Goal: Task Accomplishment & Management: Complete application form

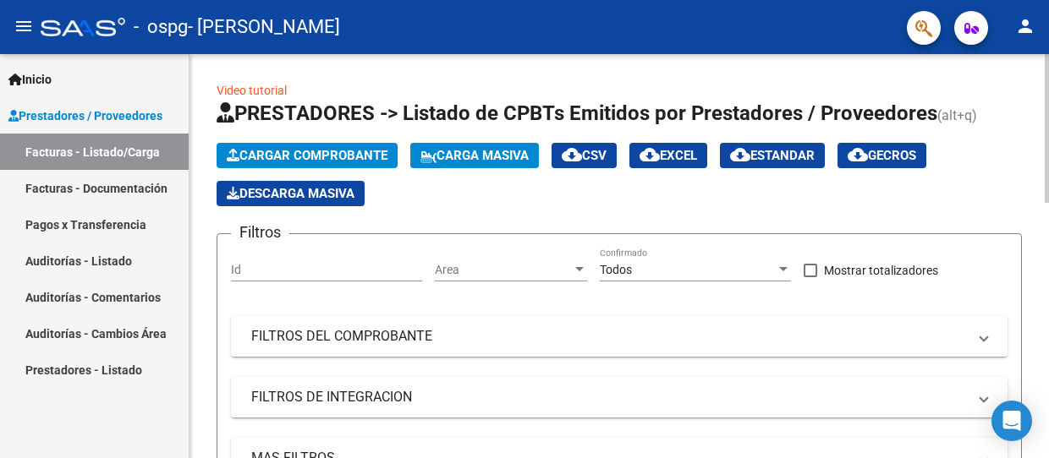
click at [370, 152] on span "Cargar Comprobante" at bounding box center [307, 155] width 161 height 15
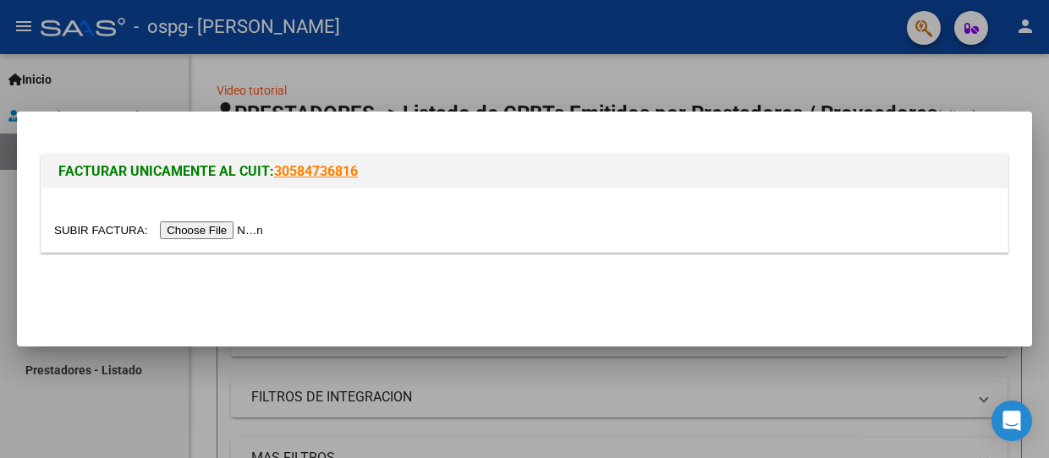
click at [256, 233] on input "file" at bounding box center [161, 231] width 214 height 18
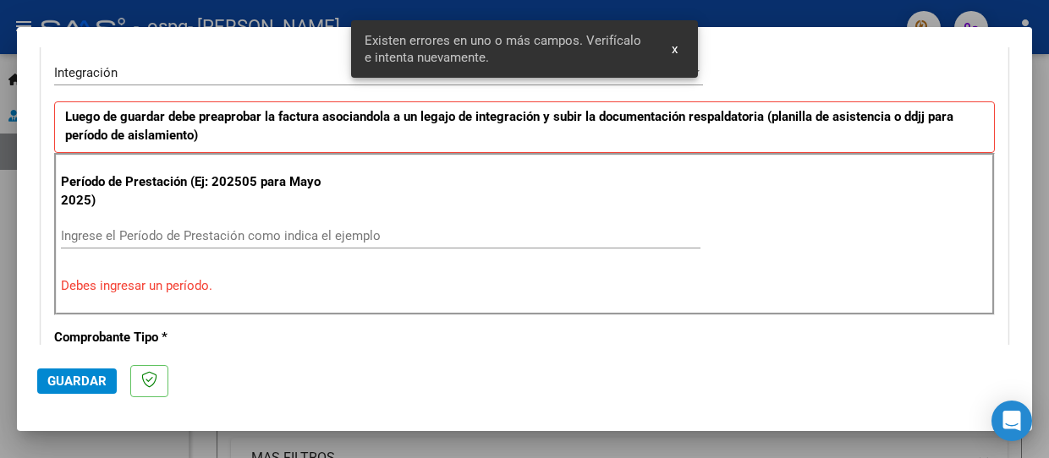
scroll to position [436, 0]
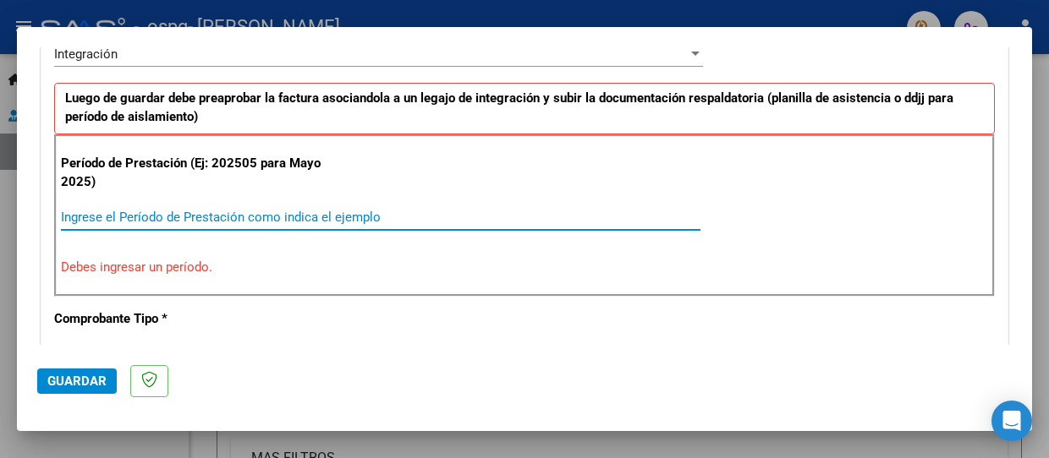
drag, startPoint x: 132, startPoint y: 215, endPoint x: 158, endPoint y: 206, distance: 27.5
click at [133, 215] on input "Ingrese el Período de Prestación como indica el ejemplo" at bounding box center [380, 217] width 639 height 15
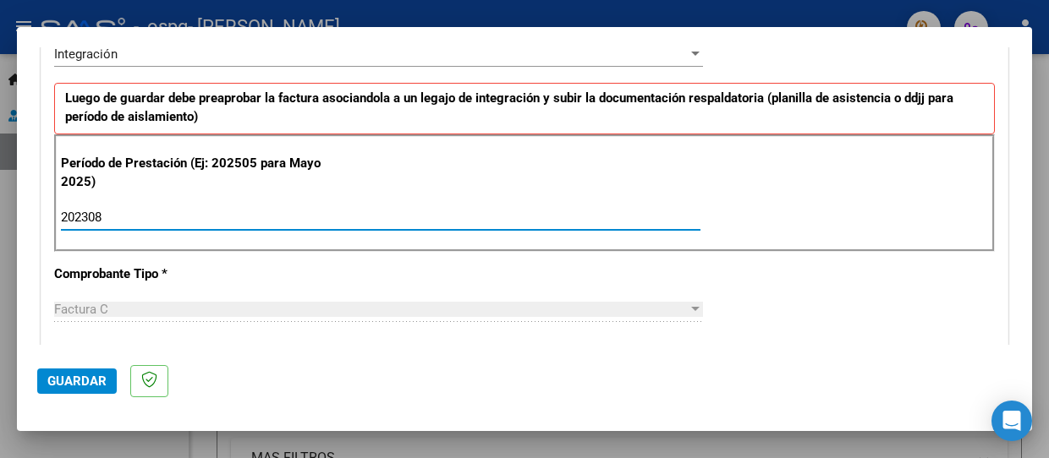
click at [87, 210] on input "202308" at bounding box center [380, 217] width 639 height 15
type input "202508"
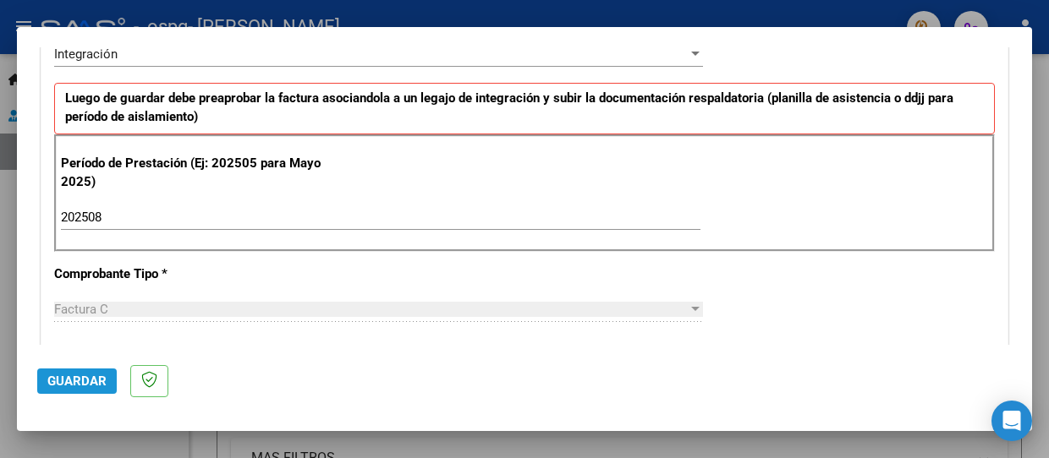
click at [88, 383] on span "Guardar" at bounding box center [76, 381] width 59 height 15
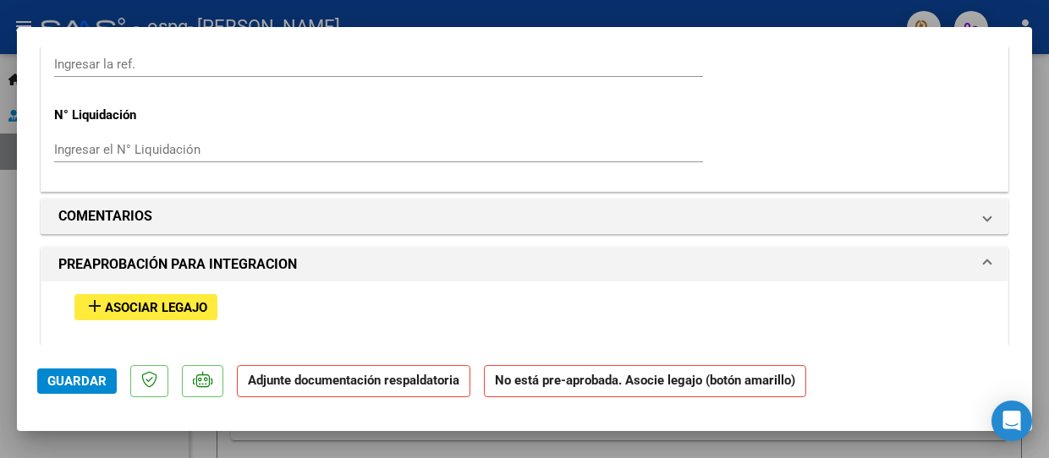
scroll to position [1438, 0]
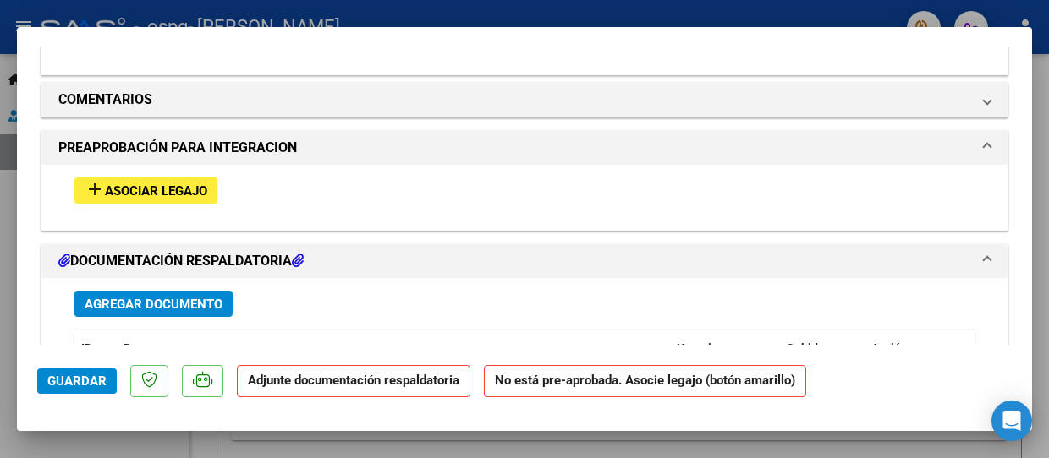
click at [204, 190] on span "Asociar Legajo" at bounding box center [156, 191] width 102 height 15
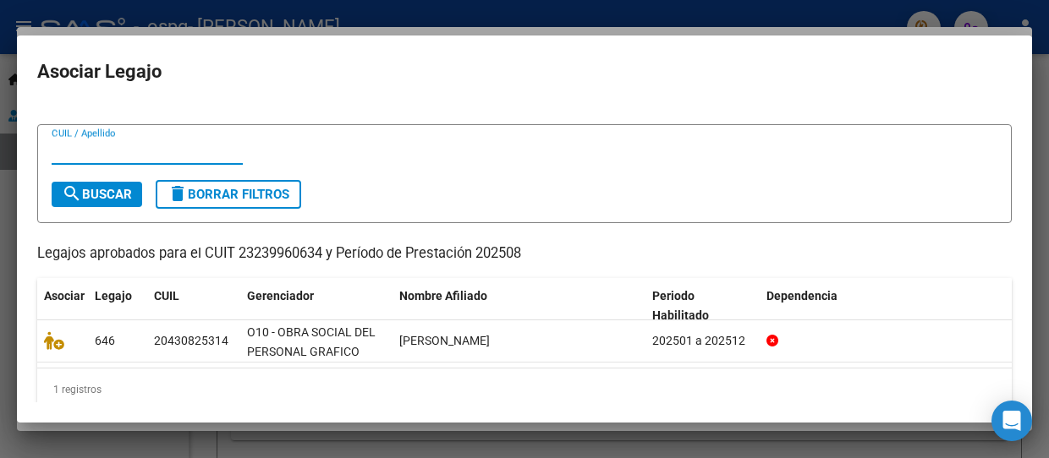
scroll to position [43, 0]
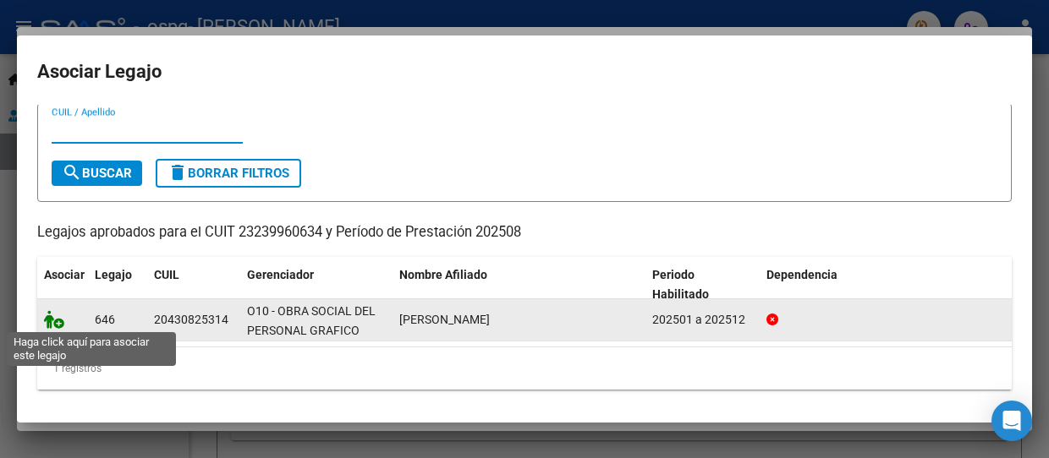
click at [50, 326] on icon at bounding box center [54, 319] width 20 height 19
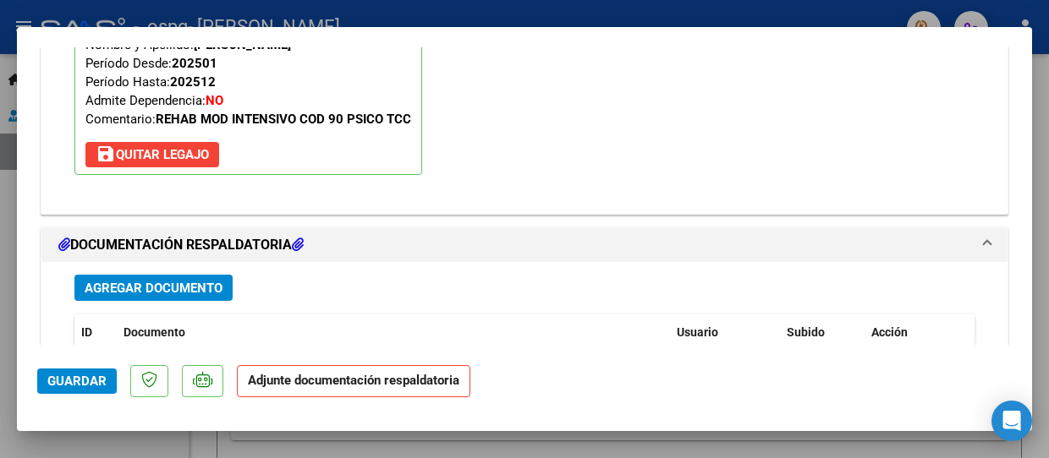
scroll to position [1736, 0]
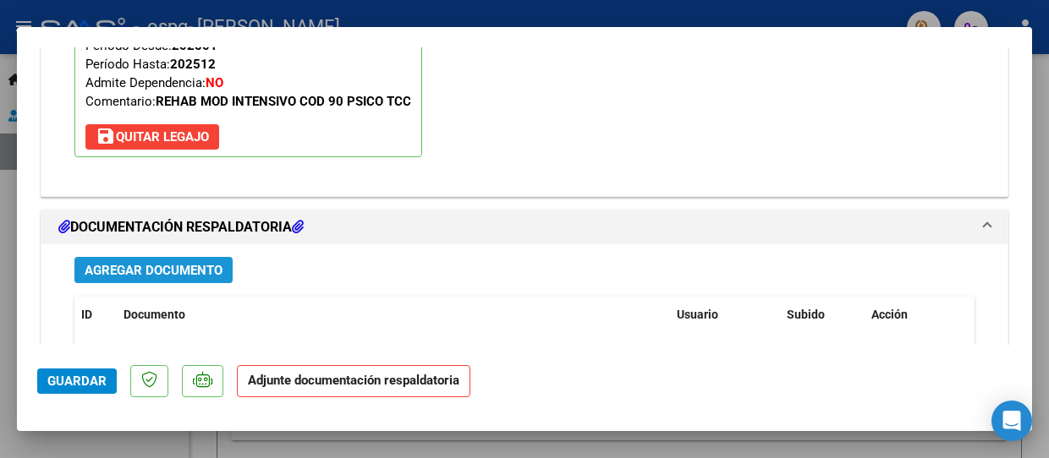
click at [183, 270] on span "Agregar Documento" at bounding box center [154, 270] width 138 height 15
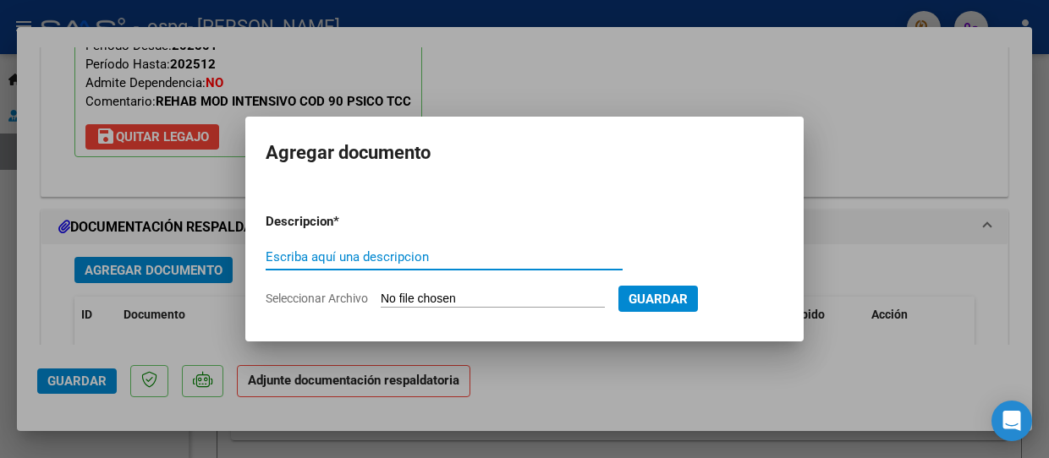
click at [304, 256] on input "Escriba aquí una descripcion" at bounding box center [444, 257] width 357 height 15
type input "PLANILLA"
click at [423, 293] on input "Seleccionar Archivo" at bounding box center [493, 300] width 224 height 16
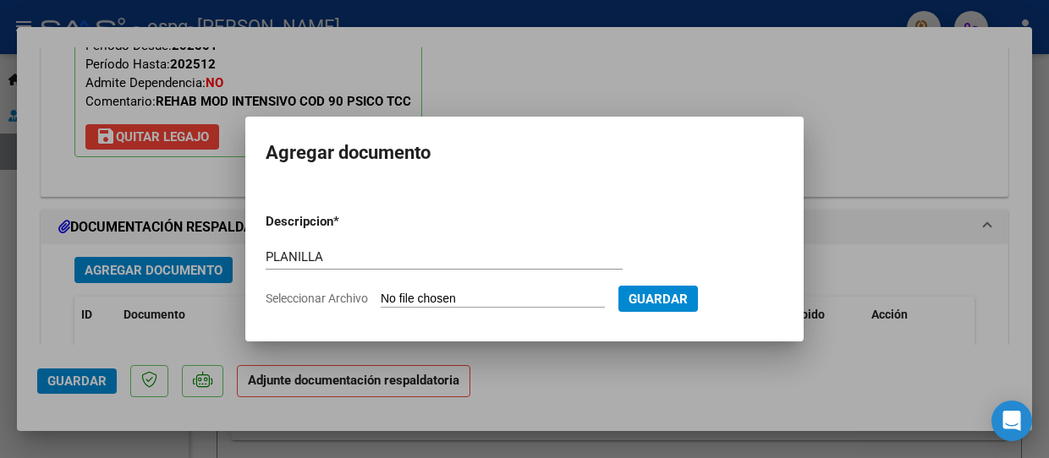
type input "C:\fakepath\pla franco08.pdf"
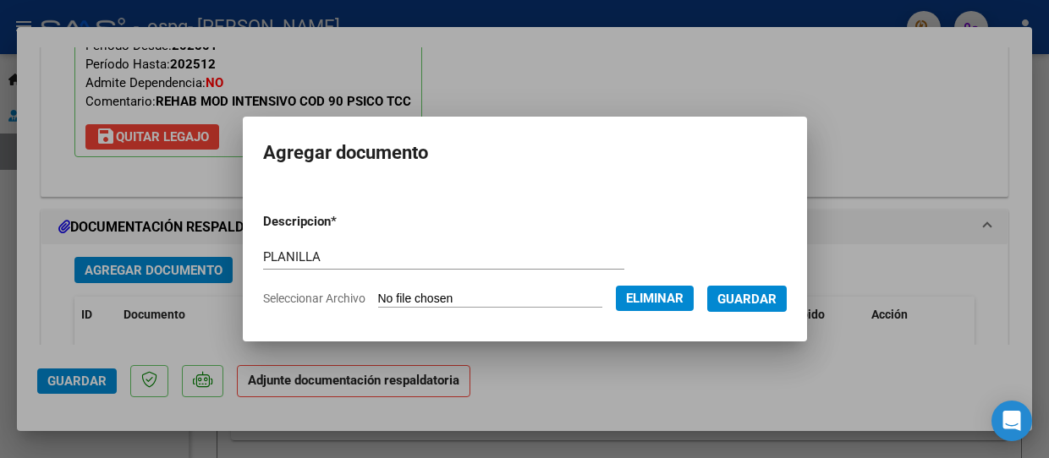
click at [776, 302] on span "Guardar" at bounding box center [746, 299] width 59 height 15
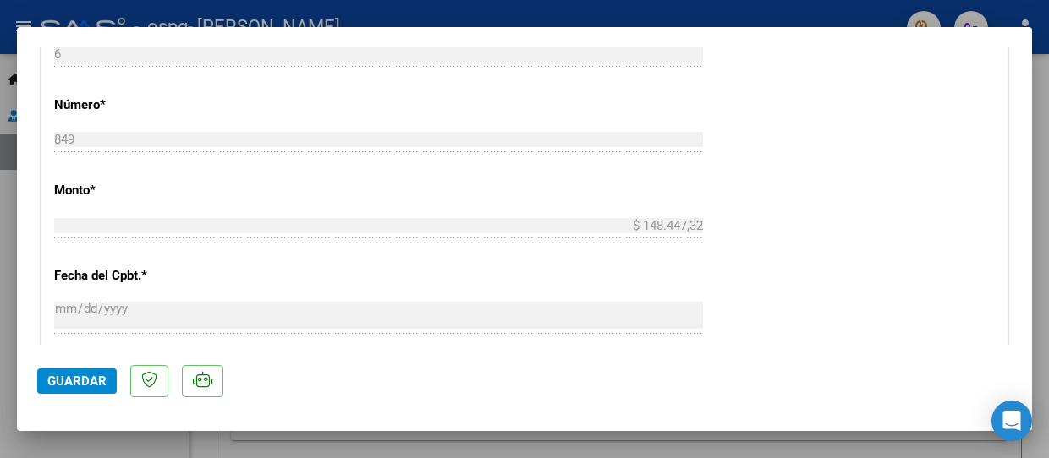
scroll to position [720, 0]
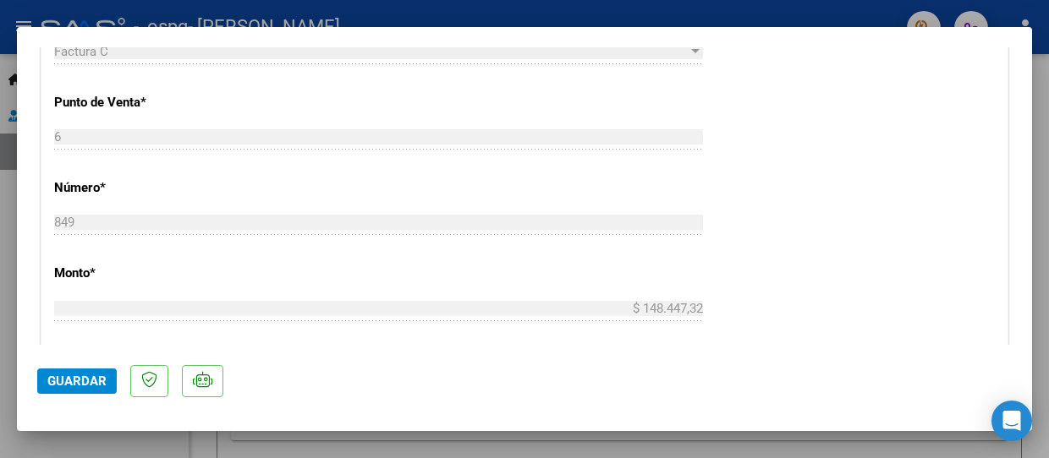
click at [1043, 92] on div at bounding box center [524, 229] width 1049 height 458
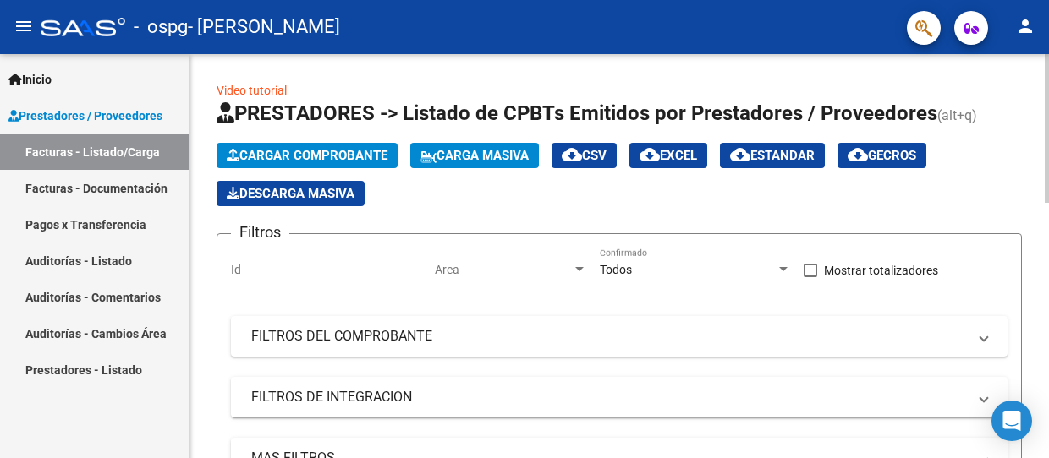
click at [359, 148] on span "Cargar Comprobante" at bounding box center [307, 155] width 161 height 15
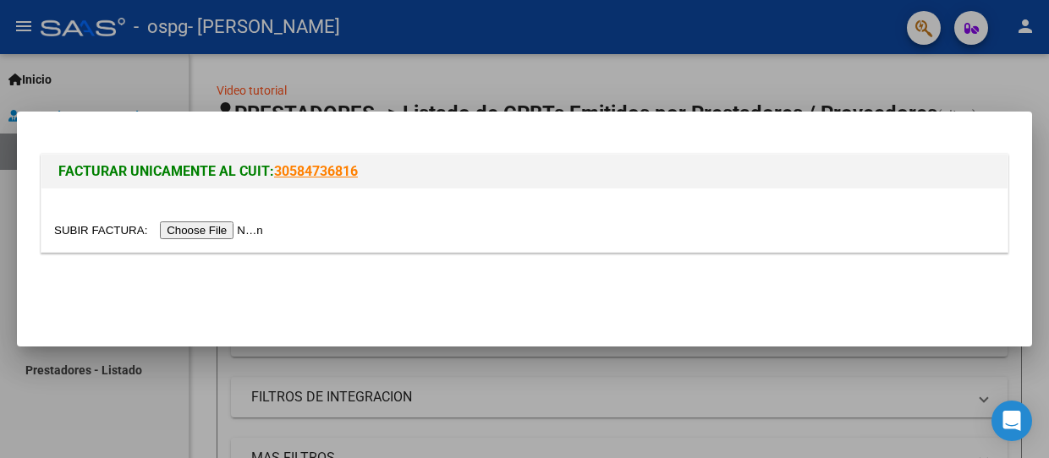
click at [263, 228] on input "file" at bounding box center [161, 231] width 214 height 18
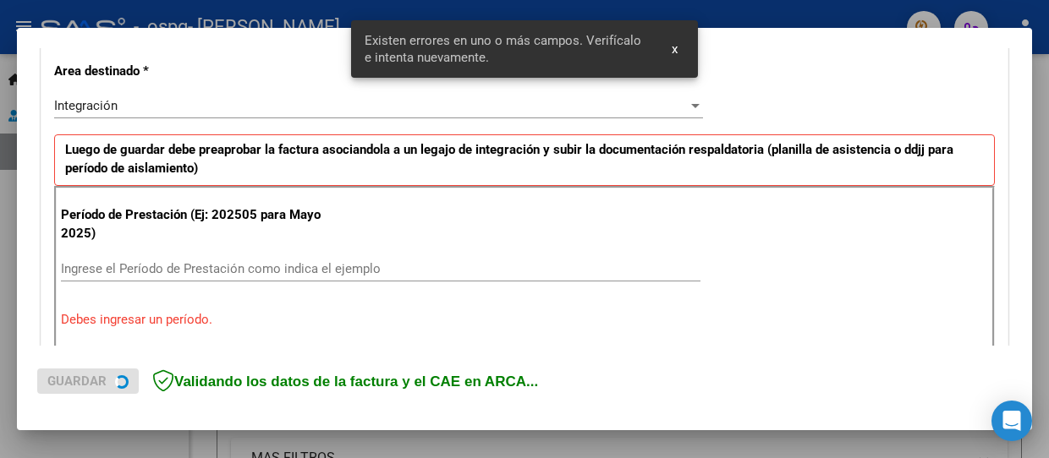
scroll to position [405, 0]
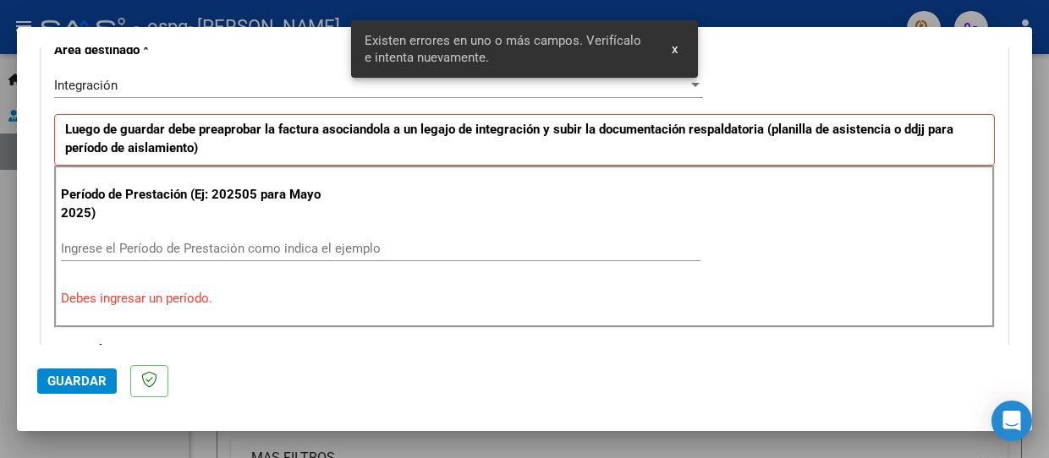
click at [112, 247] on input "Ingrese el Período de Prestación como indica el ejemplo" at bounding box center [380, 248] width 639 height 15
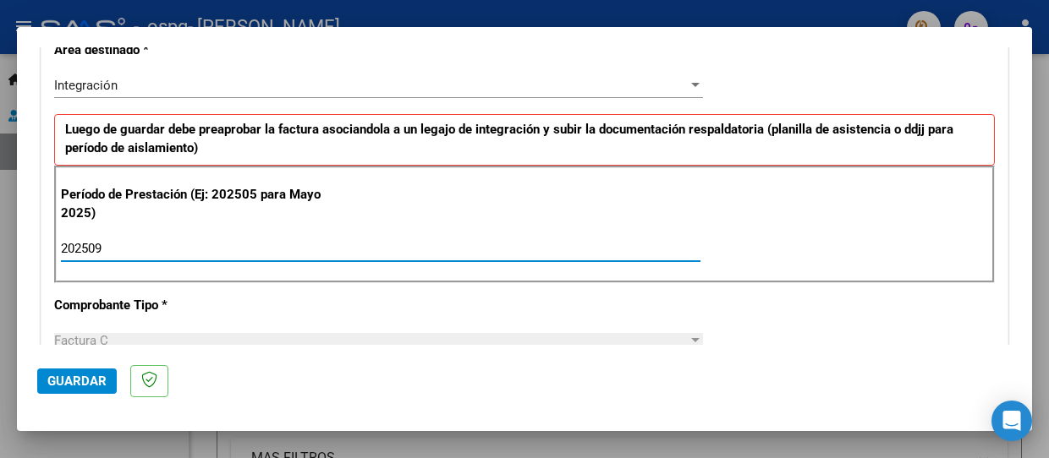
type input "202509"
click at [70, 376] on span "Guardar" at bounding box center [76, 381] width 59 height 15
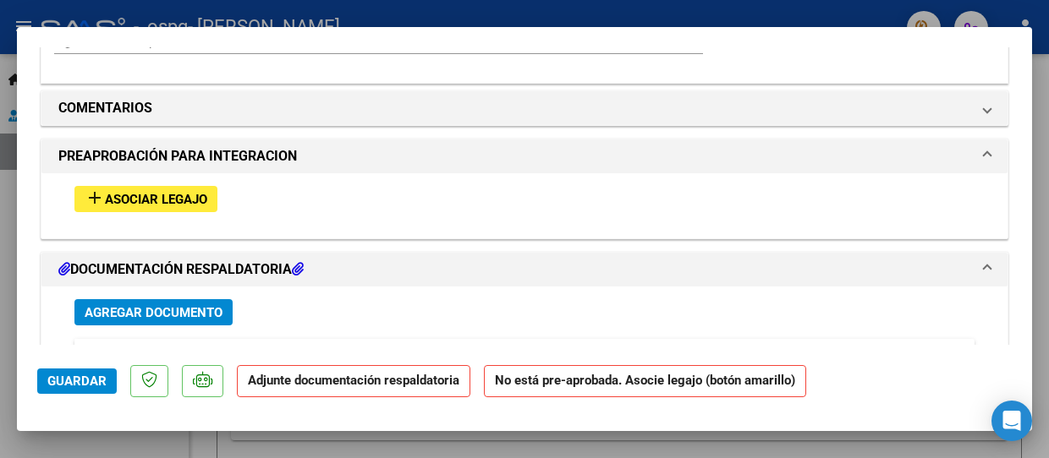
scroll to position [1438, 0]
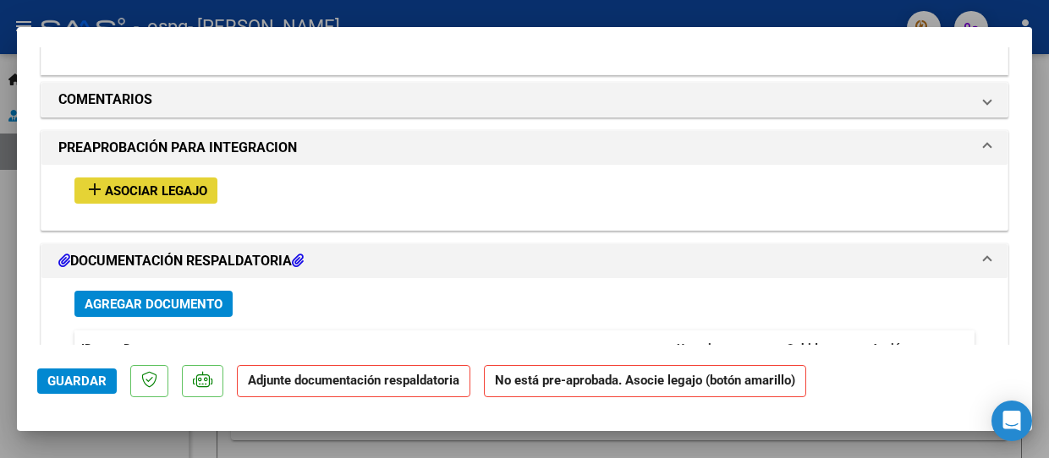
click at [173, 190] on span "Asociar Legajo" at bounding box center [156, 191] width 102 height 15
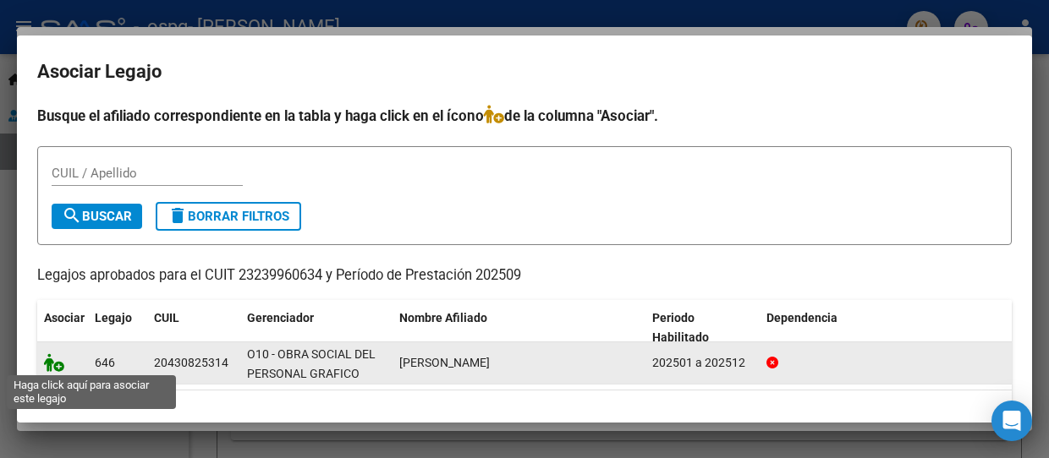
click at [58, 364] on icon at bounding box center [54, 363] width 20 height 19
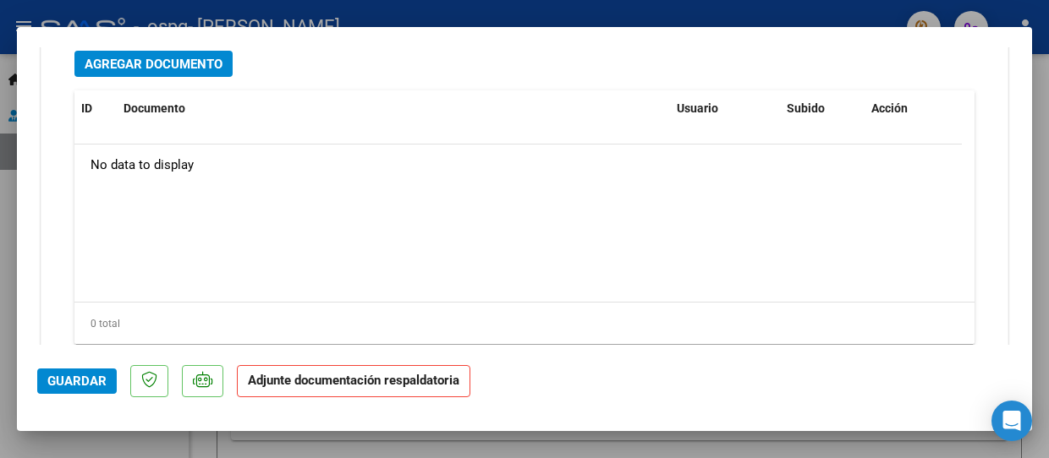
scroll to position [1988, 0]
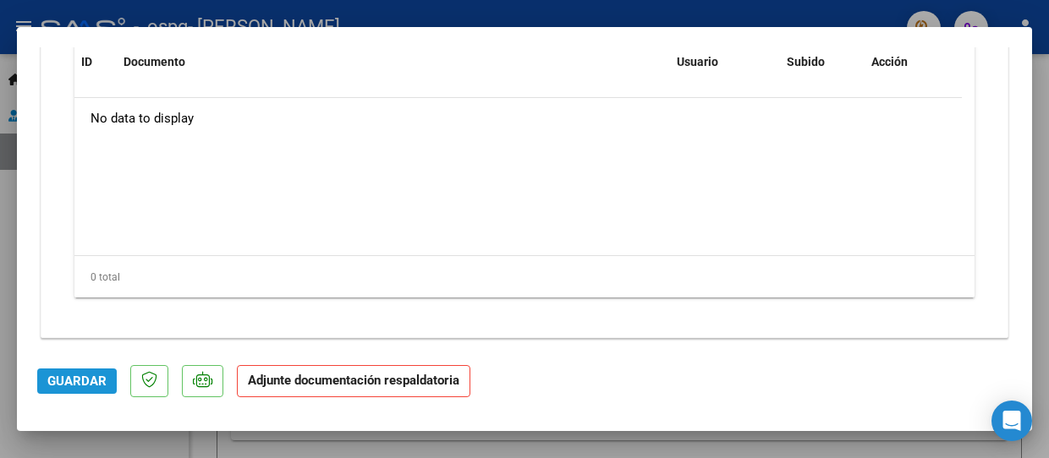
click at [64, 386] on span "Guardar" at bounding box center [76, 381] width 59 height 15
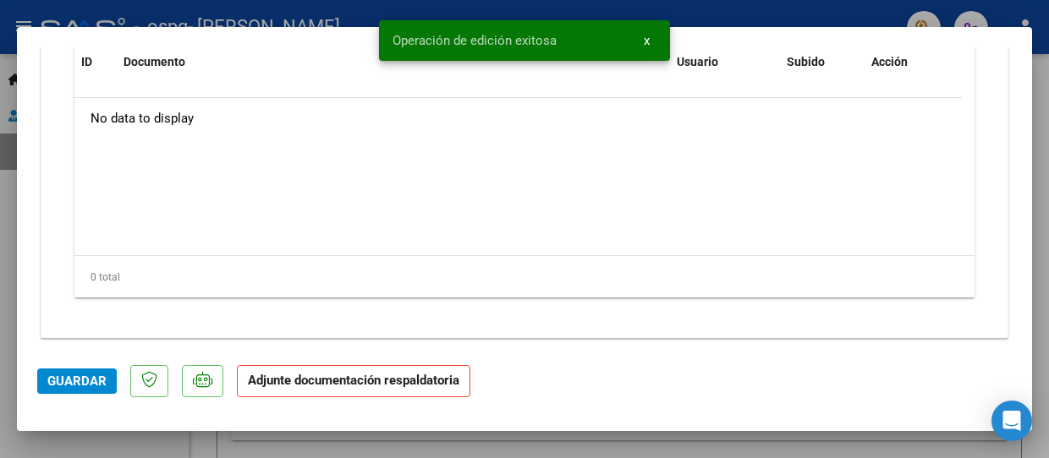
click at [384, 387] on strong "Adjunte documentación respaldatoria" at bounding box center [353, 380] width 211 height 15
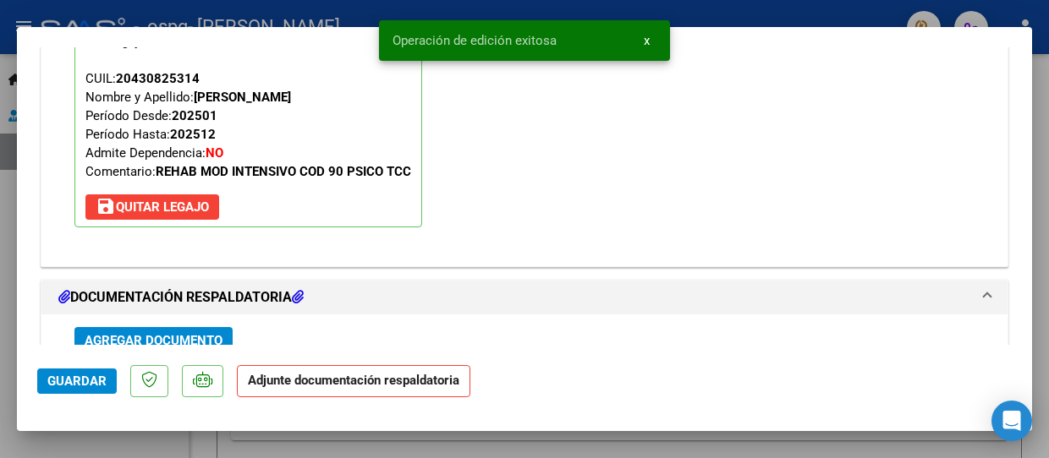
scroll to position [1819, 0]
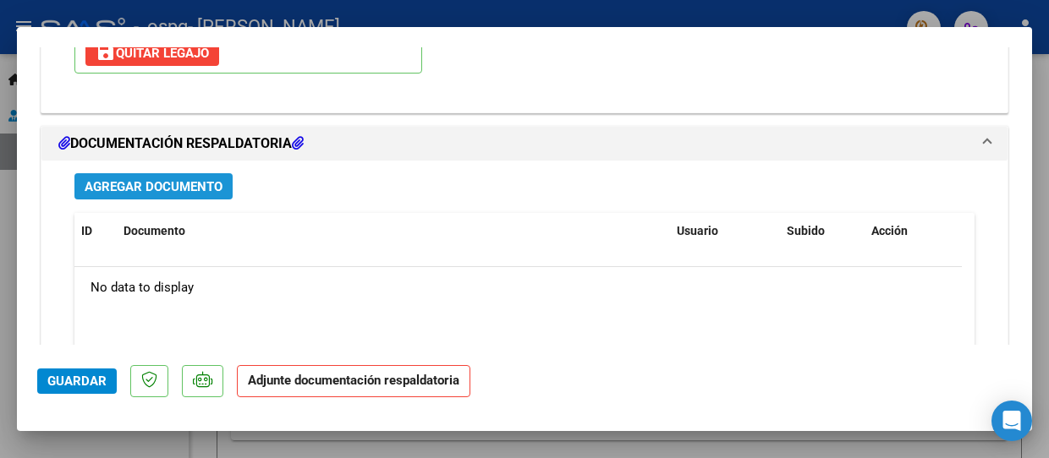
click at [153, 182] on span "Agregar Documento" at bounding box center [154, 186] width 138 height 15
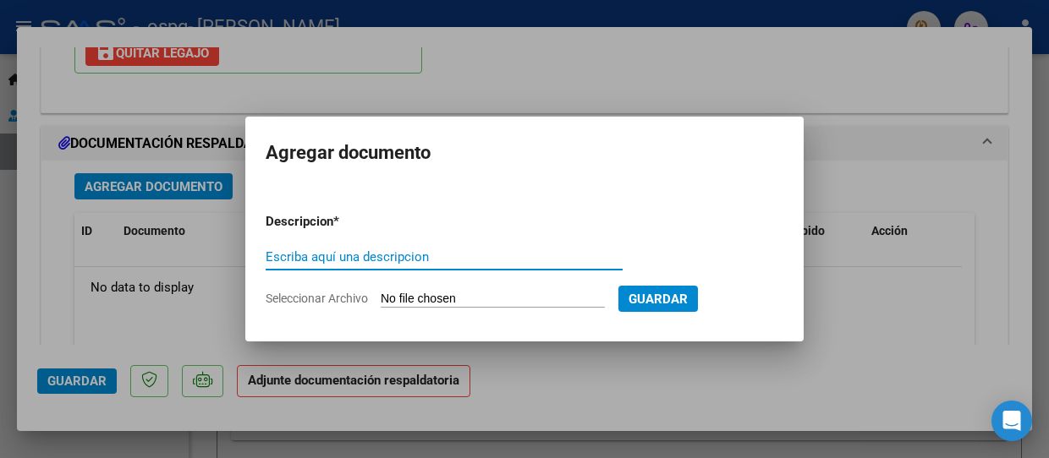
click at [332, 255] on input "Escriba aquí una descripcion" at bounding box center [444, 257] width 357 height 15
type input "PLANILLA"
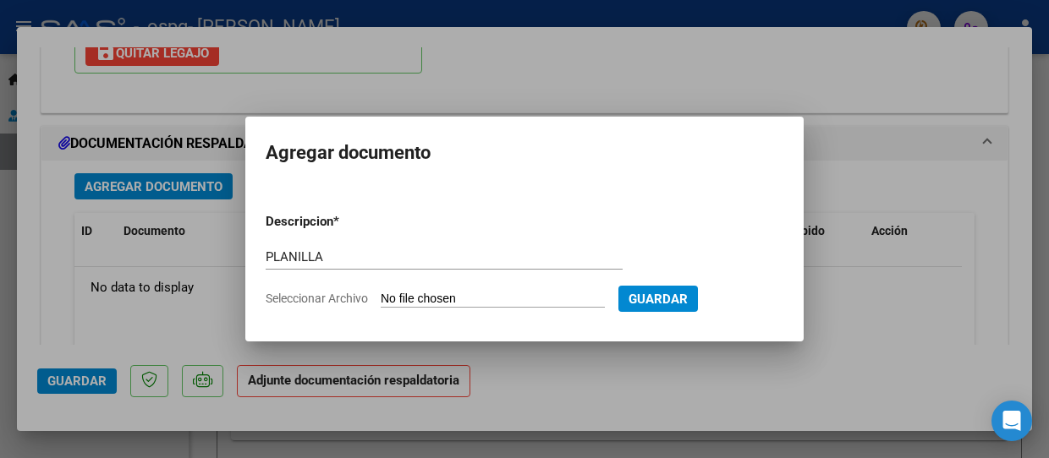
click at [425, 305] on input "Seleccionar Archivo" at bounding box center [493, 300] width 224 height 16
type input "C:\fakepath\pla09franco.pdf"
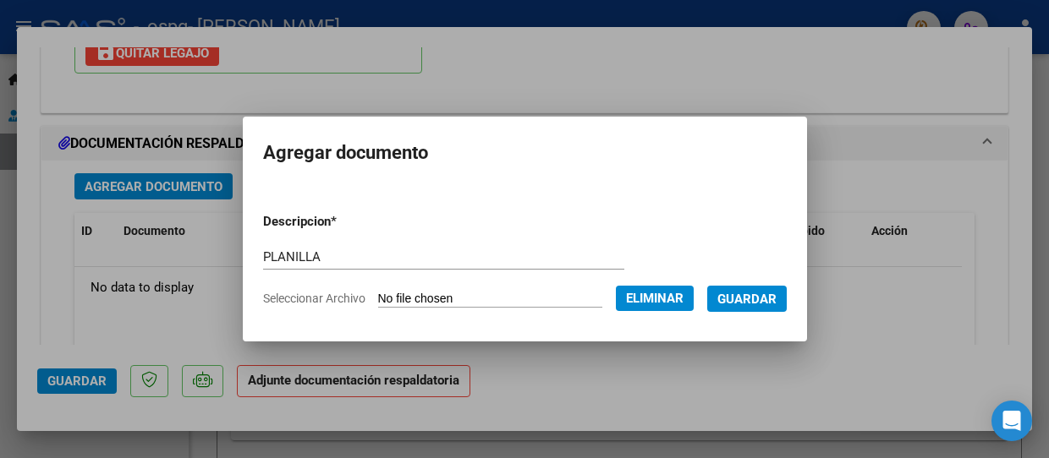
click at [759, 298] on span "Guardar" at bounding box center [746, 299] width 59 height 15
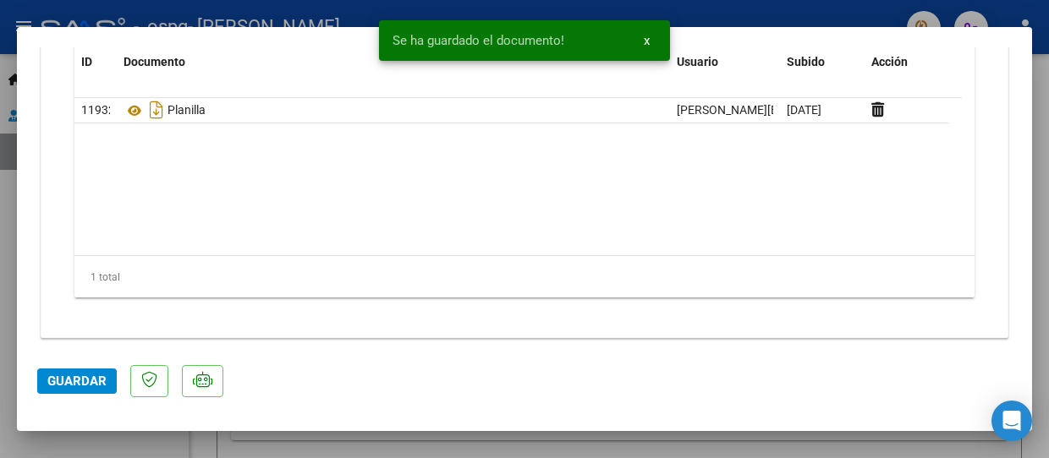
scroll to position [1735, 0]
